Goal: Task Accomplishment & Management: Complete application form

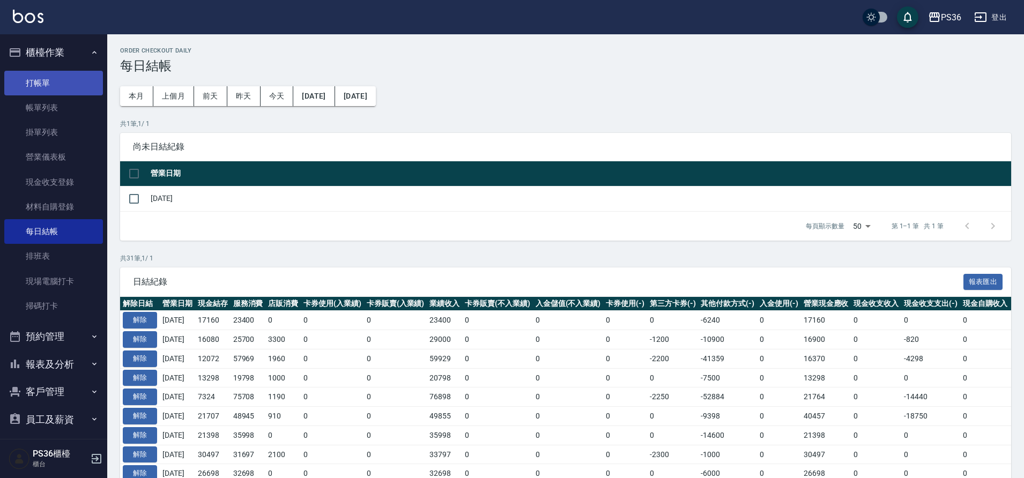
click at [65, 84] on link "打帳單" at bounding box center [53, 83] width 99 height 25
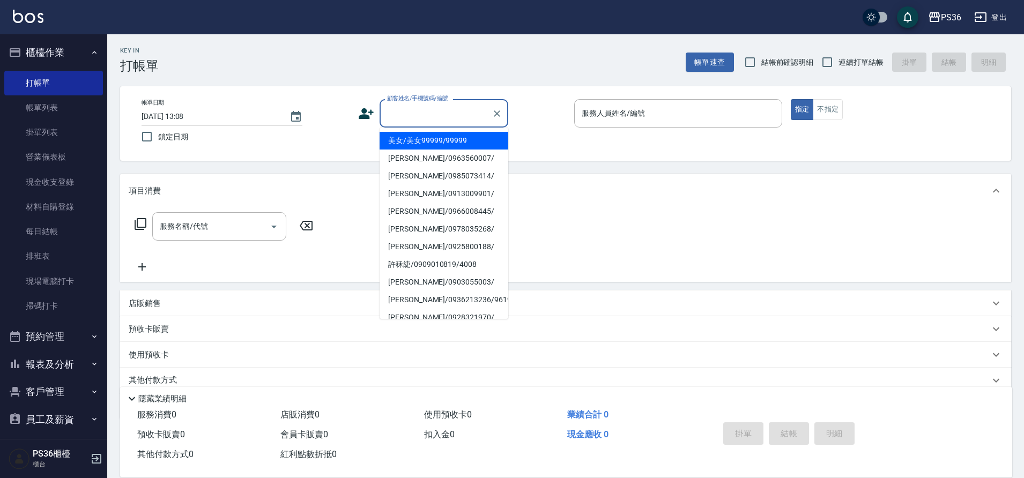
click at [451, 118] on input "顧客姓名/手機號碼/編號" at bounding box center [436, 113] width 103 height 19
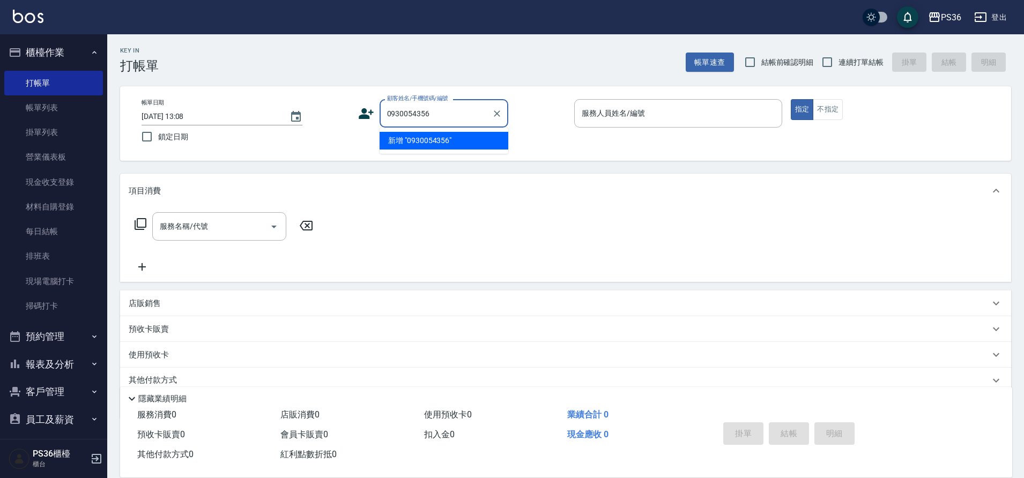
click at [434, 140] on li "新增 "0930054356"" at bounding box center [444, 141] width 129 height 18
type input "0930054356"
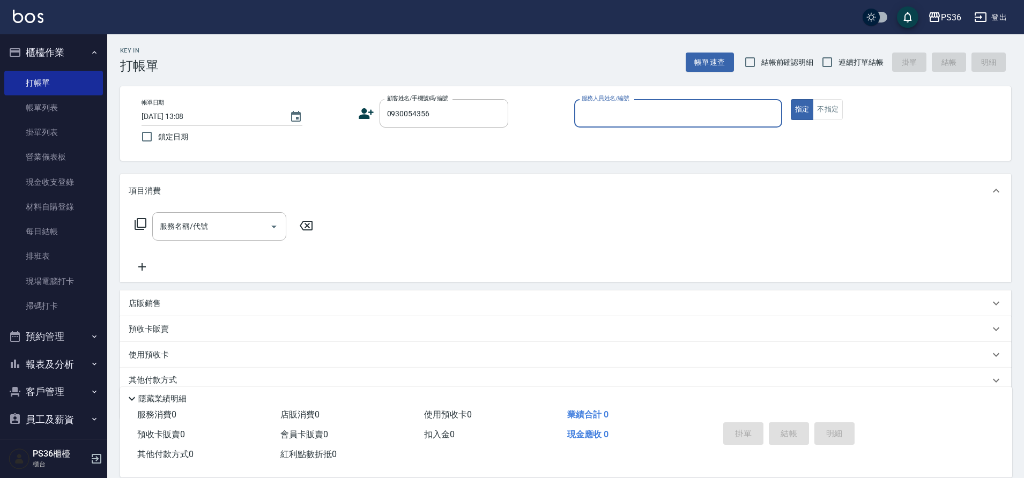
click at [366, 117] on icon at bounding box center [366, 113] width 15 height 11
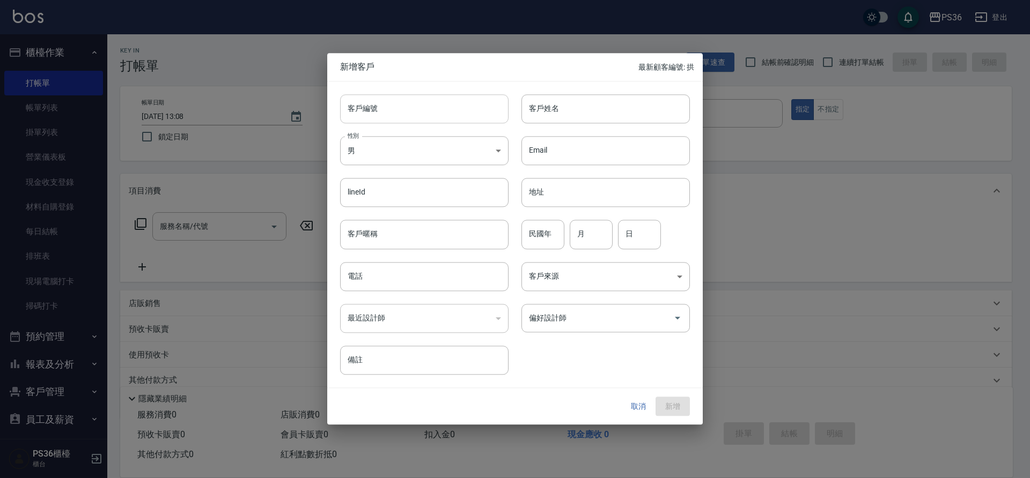
type input "0930054356"
click at [569, 108] on input "客戶姓名" at bounding box center [605, 108] width 168 height 29
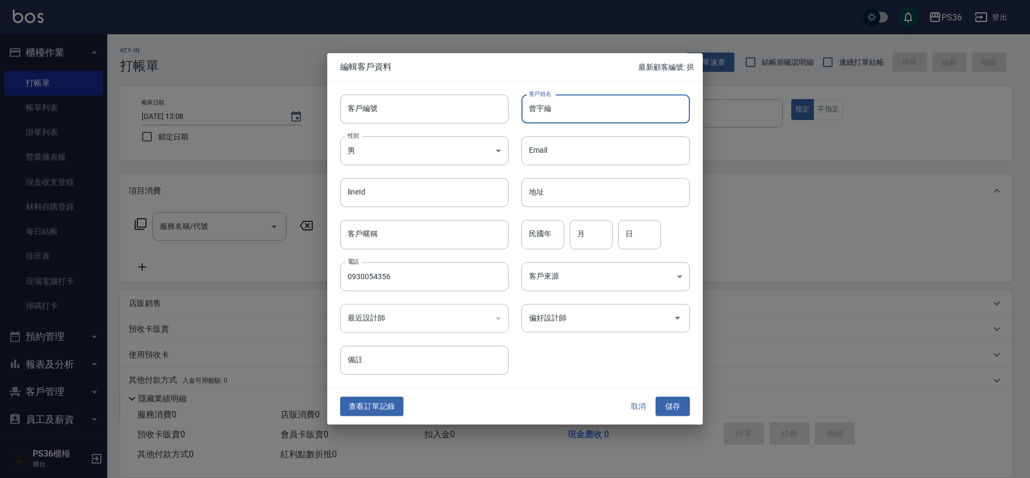
type input "曾宇綸"
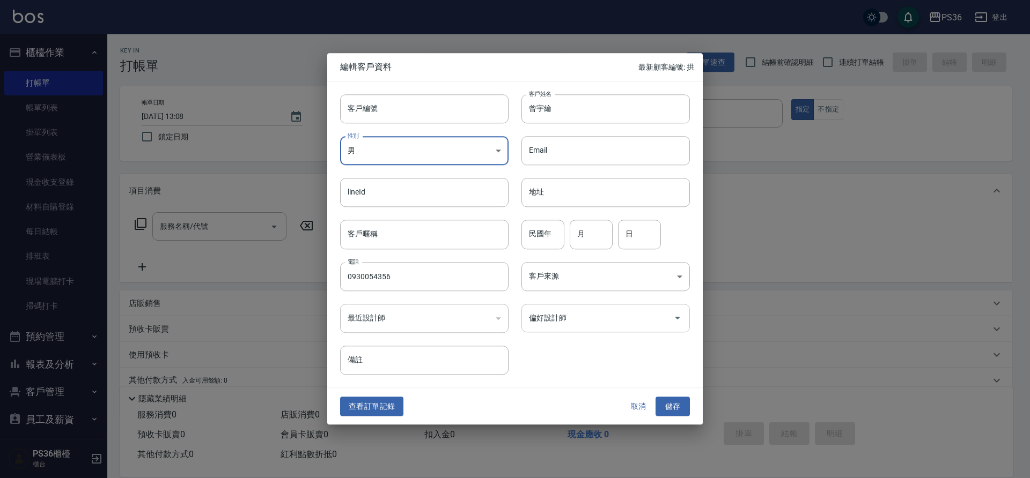
click at [581, 314] on input "偏好設計師" at bounding box center [597, 318] width 143 height 19
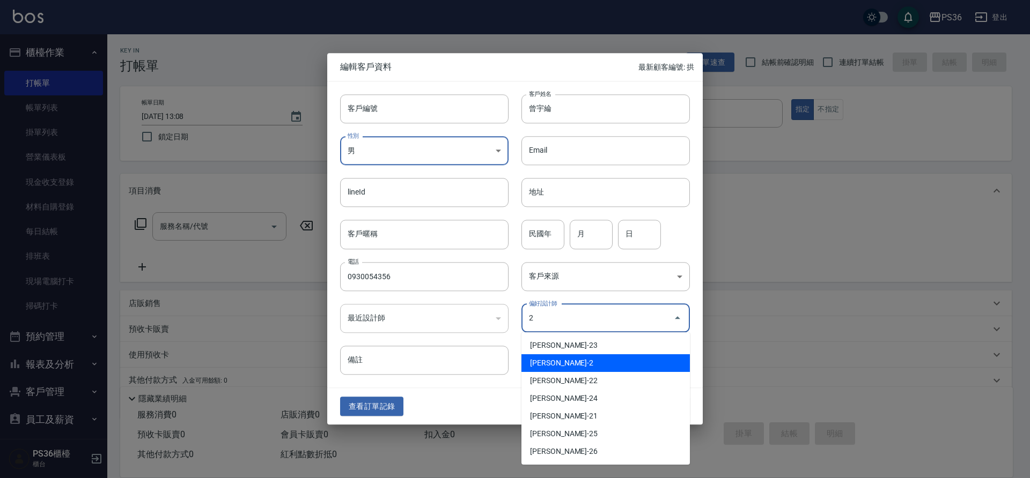
click at [550, 360] on li "[PERSON_NAME]-2" at bounding box center [605, 364] width 168 height 18
type input "[PERSON_NAME]"
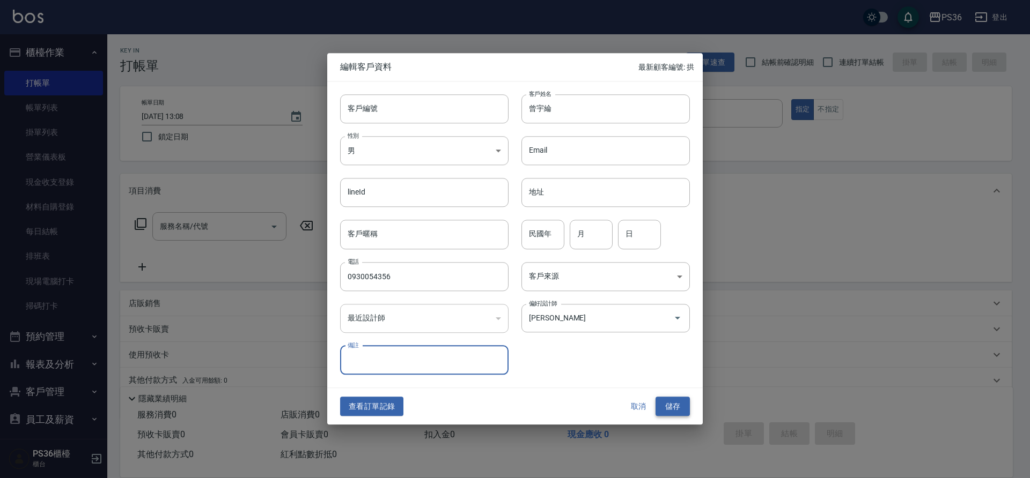
click at [672, 409] on button "儲存" at bounding box center [672, 407] width 34 height 20
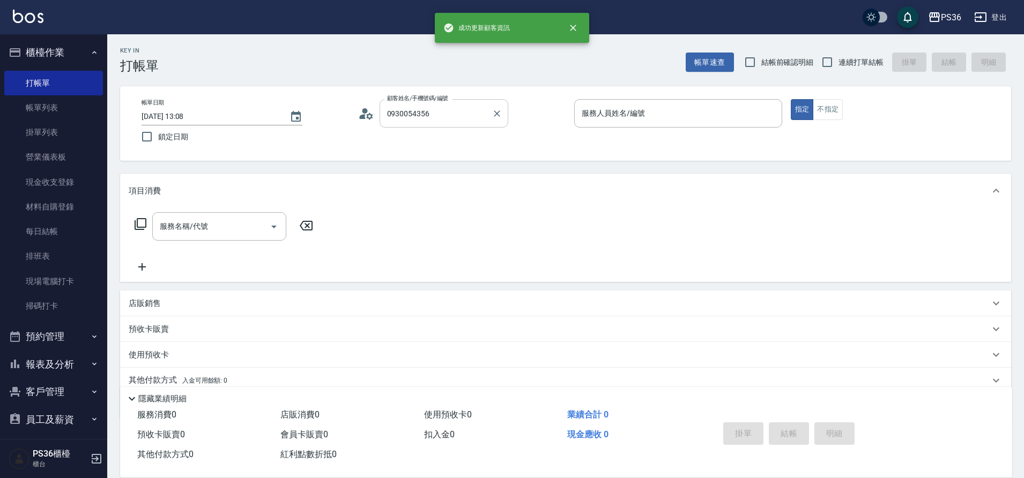
click at [447, 114] on input "0930054356" at bounding box center [436, 113] width 103 height 19
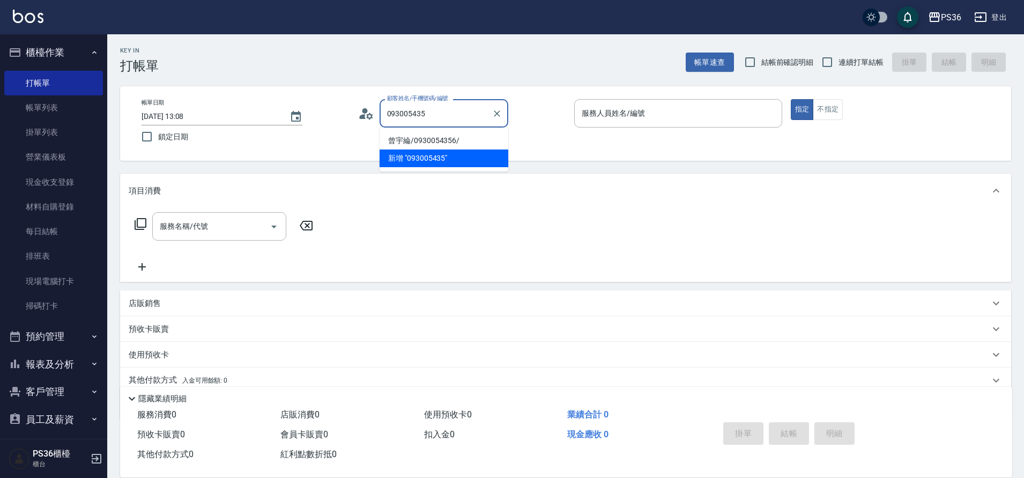
click at [439, 137] on li "曾宇綸/0930054356/" at bounding box center [444, 141] width 129 height 18
type input "曾宇綸/0930054356/"
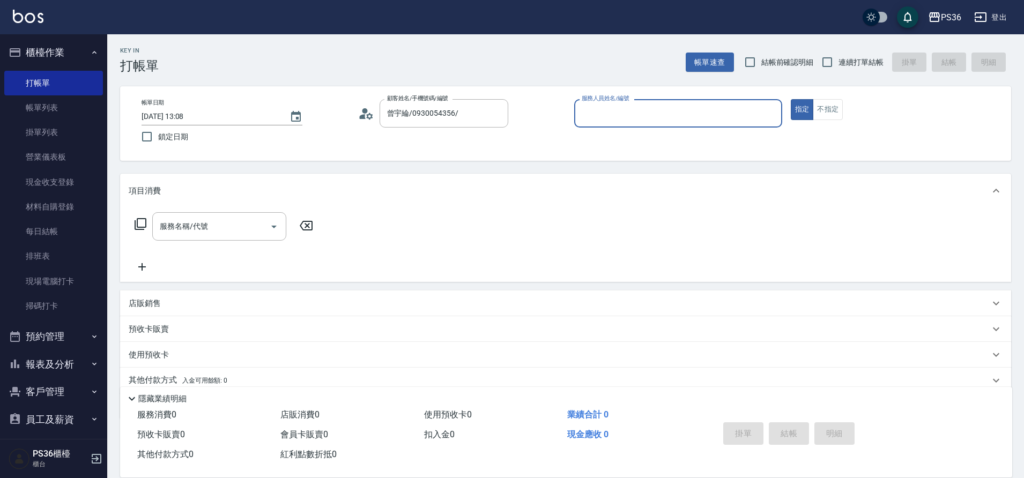
type input "Miya-2"
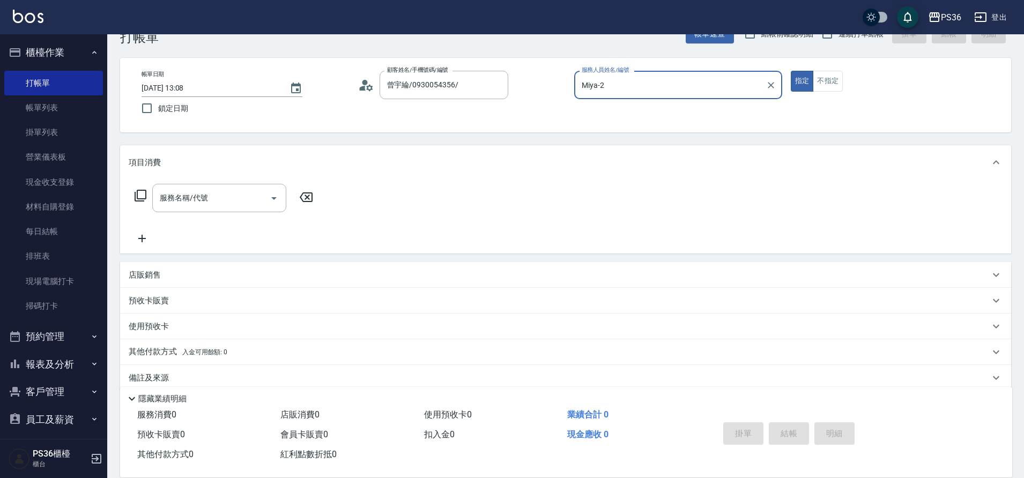
scroll to position [44, 0]
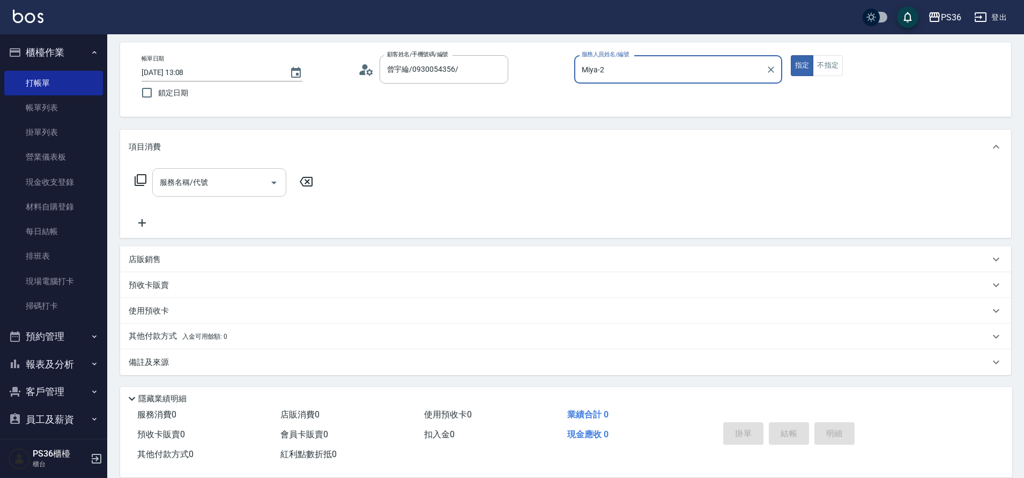
click at [247, 181] on input "服務名稱/代號" at bounding box center [211, 182] width 108 height 19
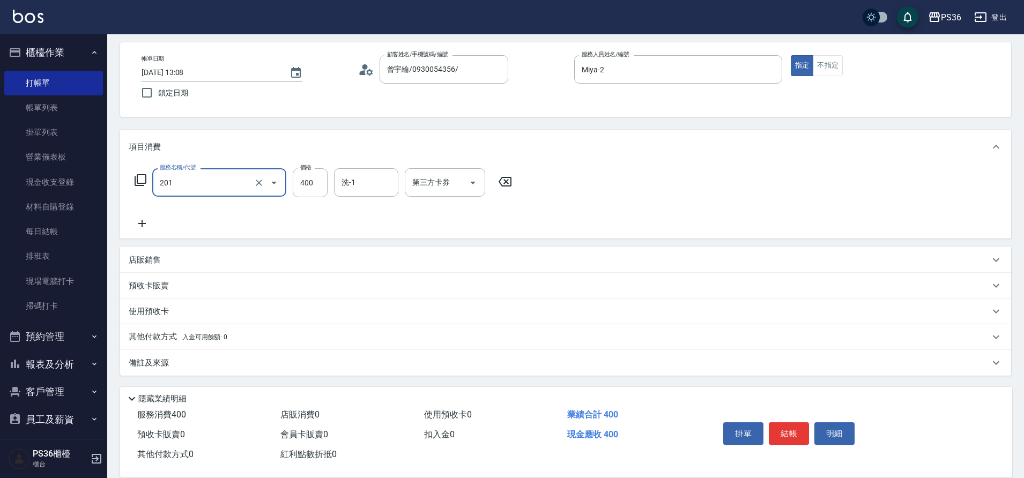
type input "C級洗剪(201)"
click at [785, 423] on button "結帳" at bounding box center [789, 434] width 40 height 23
